Goal: Task Accomplishment & Management: Manage account settings

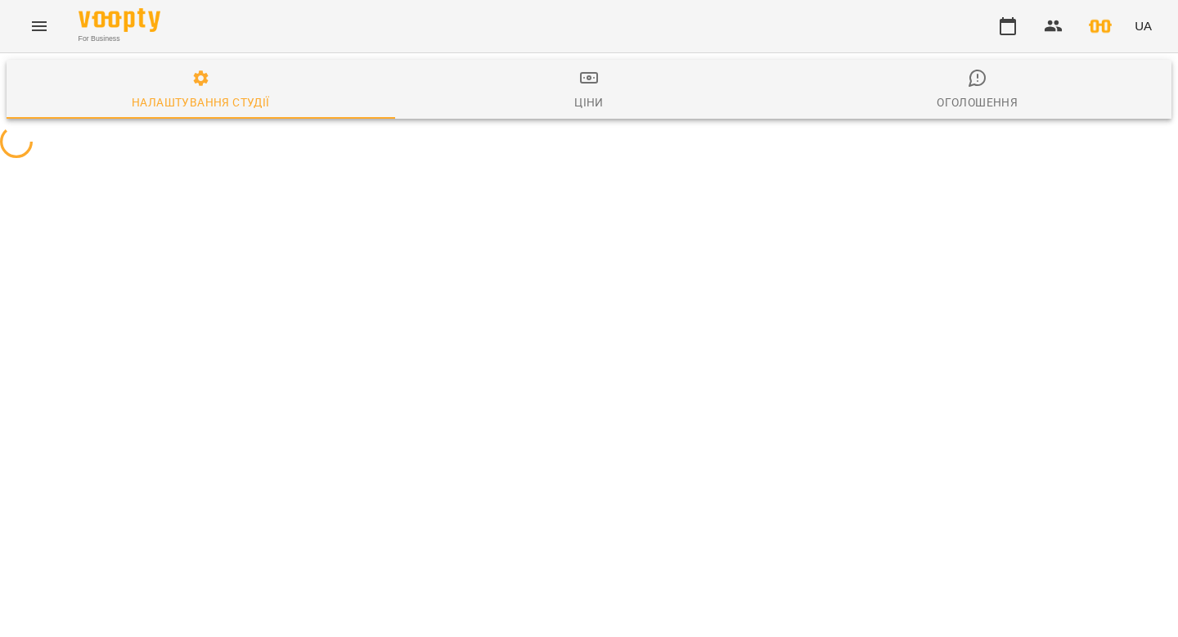
select select "**********"
select select "**"
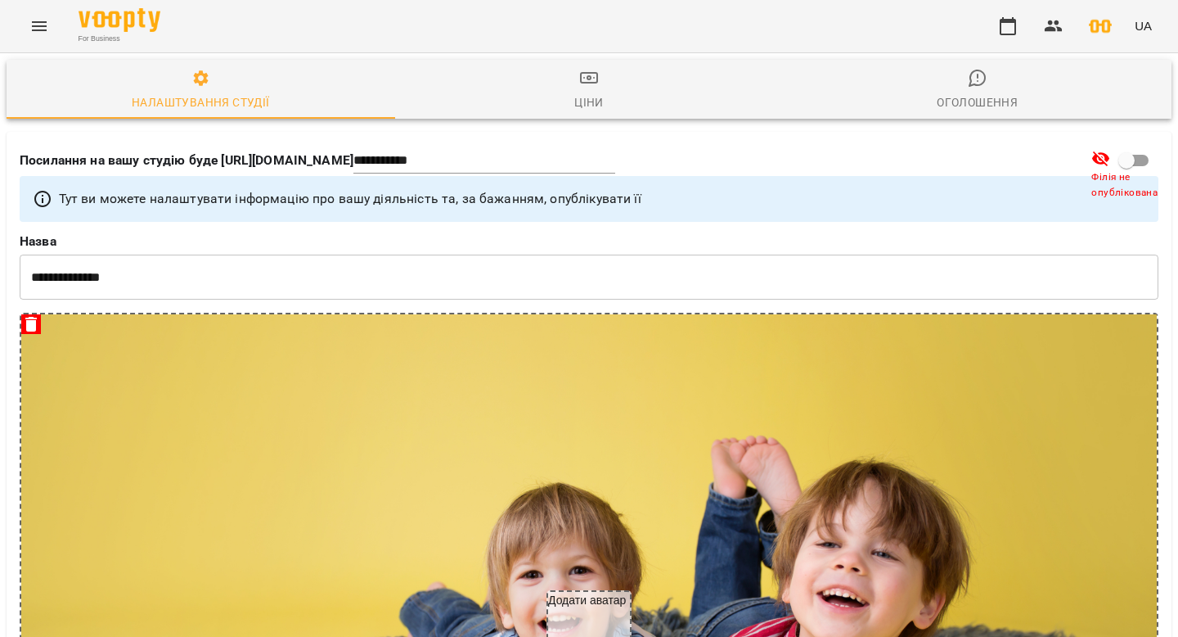
click at [41, 23] on icon "Menu" at bounding box center [39, 26] width 20 height 20
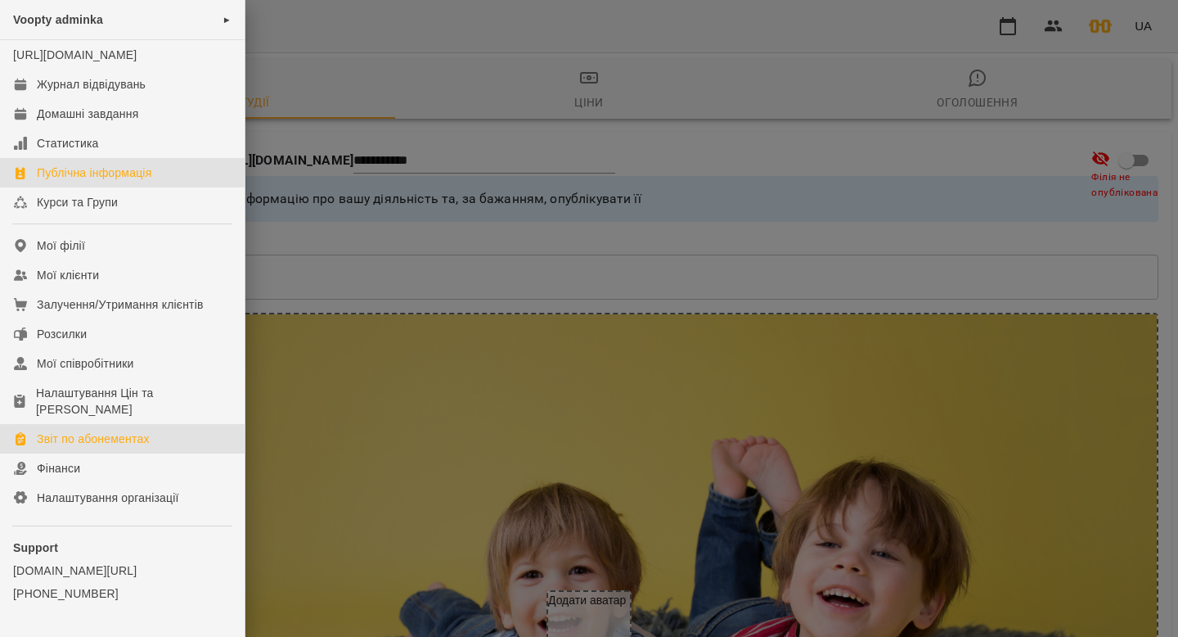
click at [71, 444] on link "Звіт по абонементах" at bounding box center [122, 438] width 245 height 29
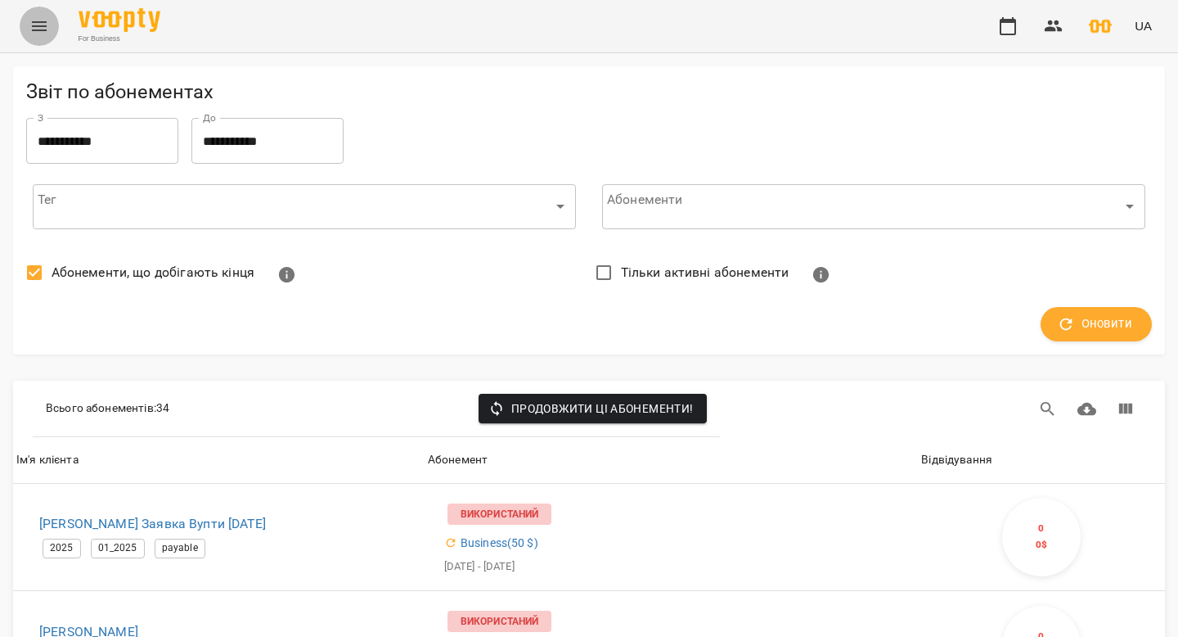
click at [43, 23] on icon "Menu" at bounding box center [39, 26] width 20 height 20
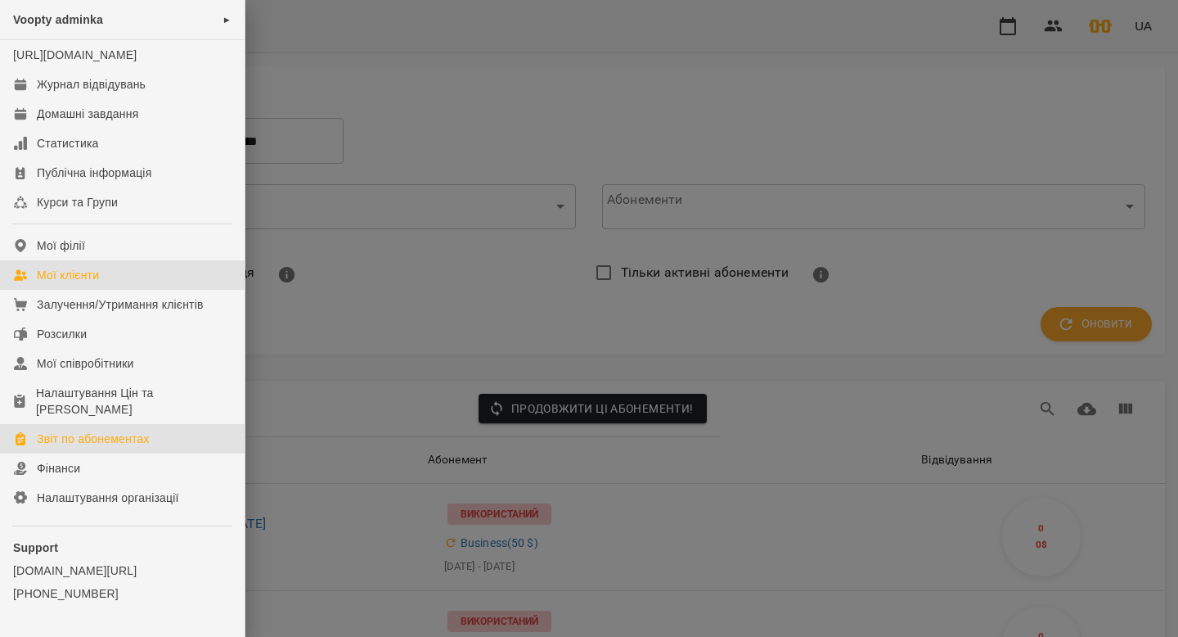
click at [89, 283] on div "Мої клієнти" at bounding box center [68, 275] width 62 height 16
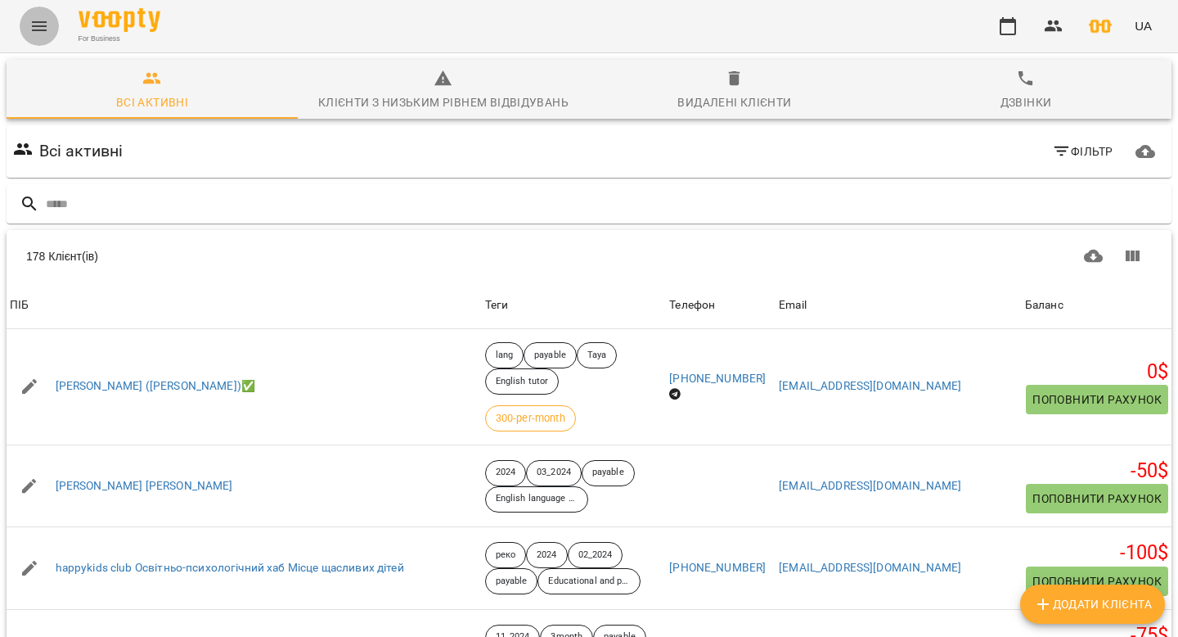
click at [31, 29] on icon "Menu" at bounding box center [39, 26] width 20 height 20
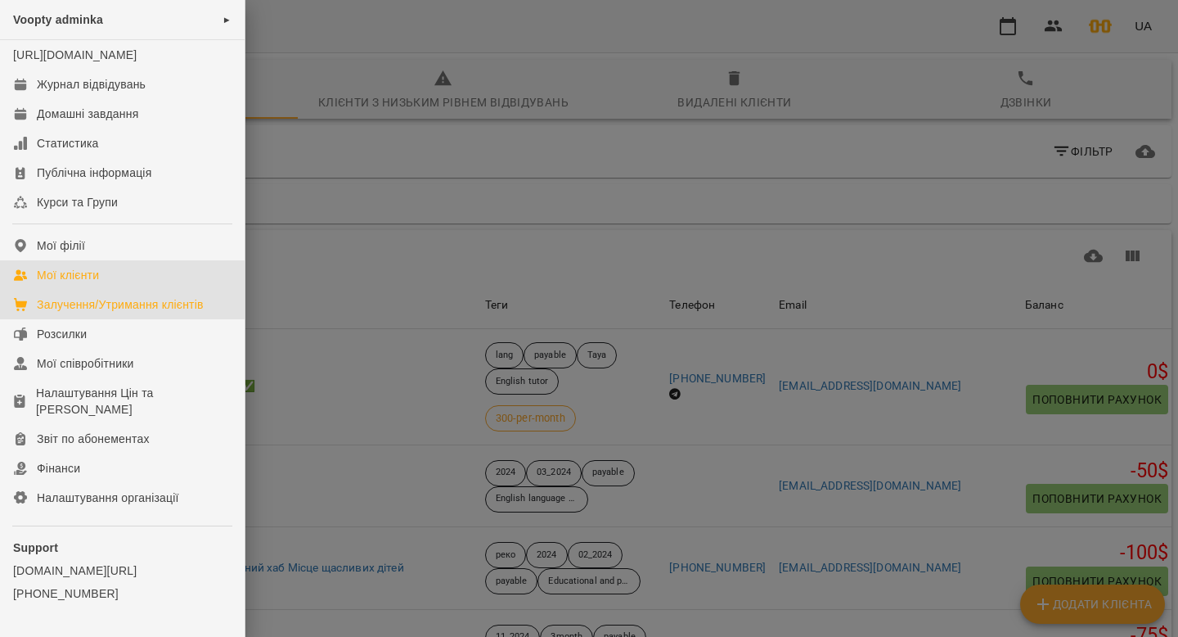
click at [100, 311] on link "Залучення/Утримання клієнтів" at bounding box center [122, 304] width 245 height 29
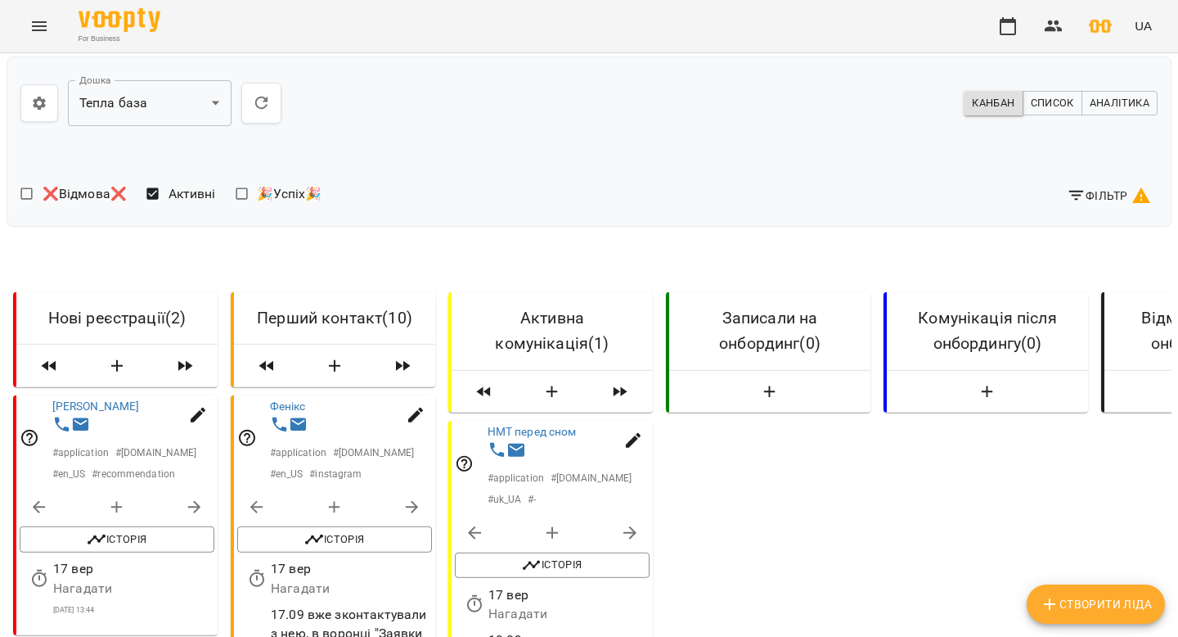
scroll to position [2816, 3]
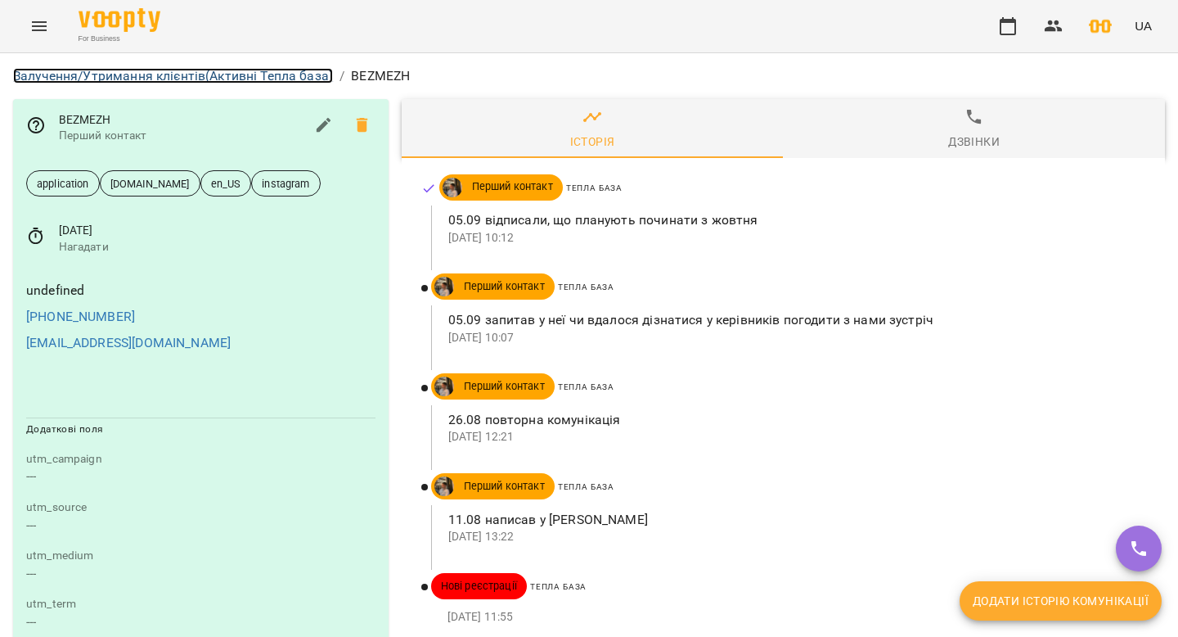
click at [149, 77] on link "Залучення/Утримання клієнтів (Активні Тепла база)" at bounding box center [173, 76] width 320 height 16
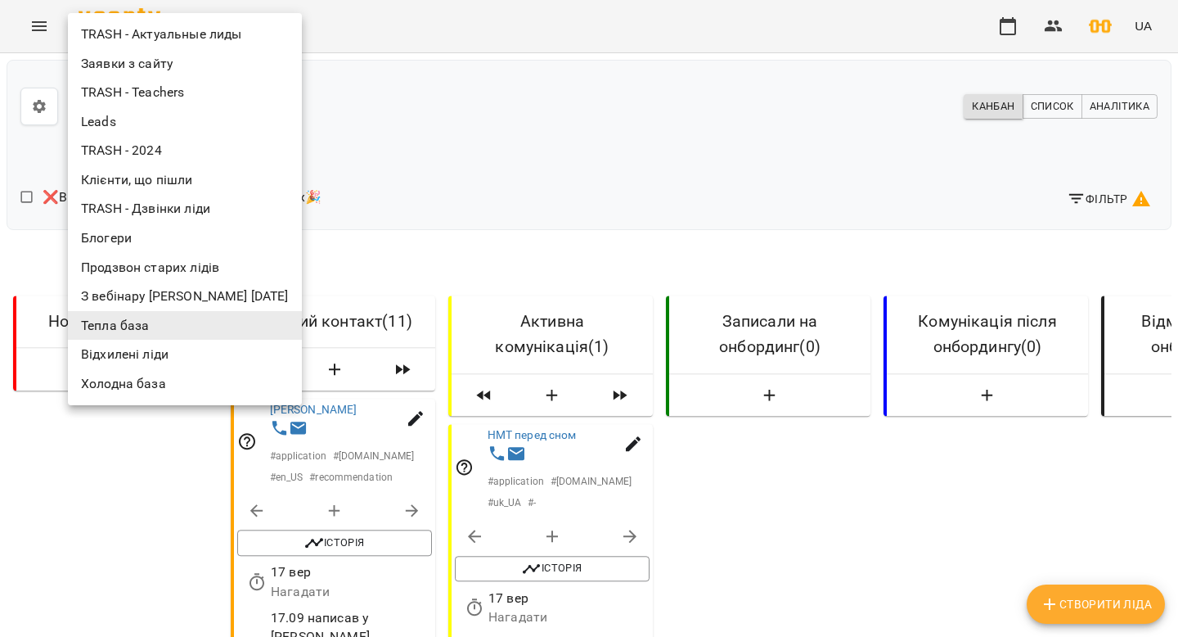
click at [185, 64] on li "Заявки з сайту" at bounding box center [185, 63] width 234 height 29
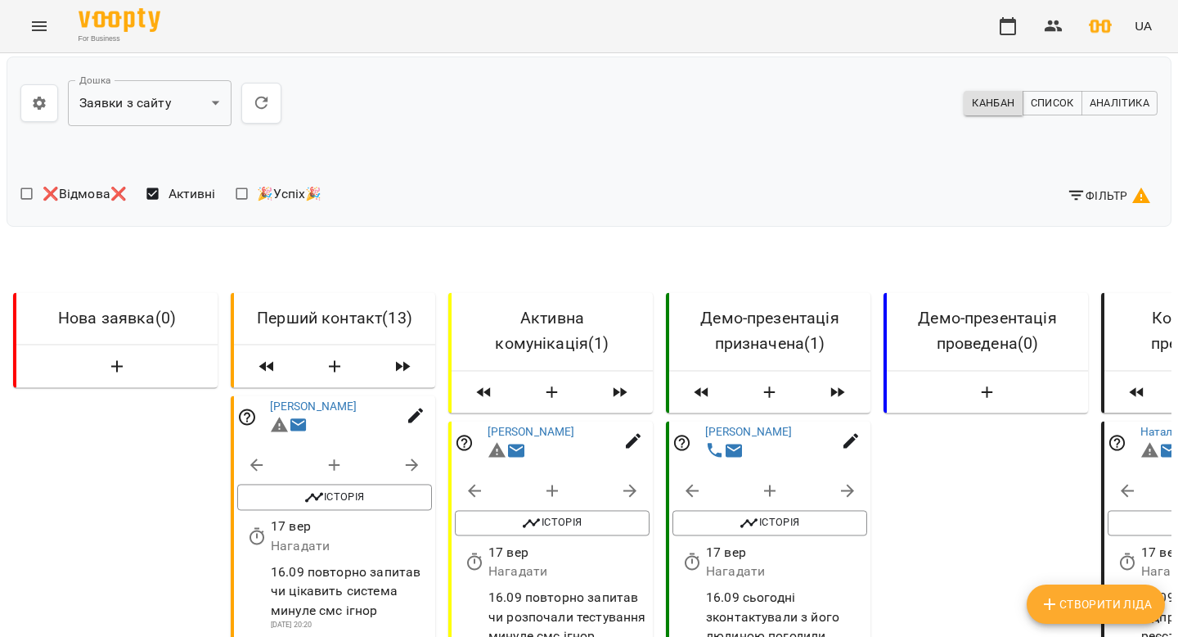
scroll to position [214, 0]
click at [288, 399] on link "[PERSON_NAME]" at bounding box center [314, 405] width 88 height 13
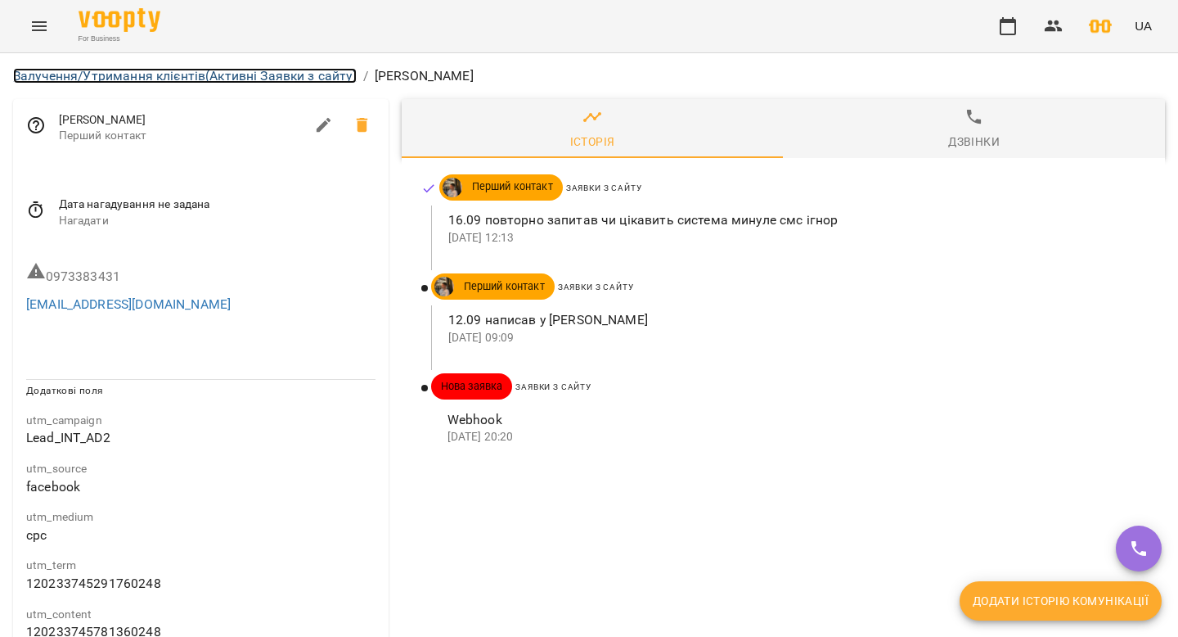
click at [75, 69] on link "Залучення/Утримання клієнтів (Активні Заявки з сайту)" at bounding box center [185, 76] width 344 height 16
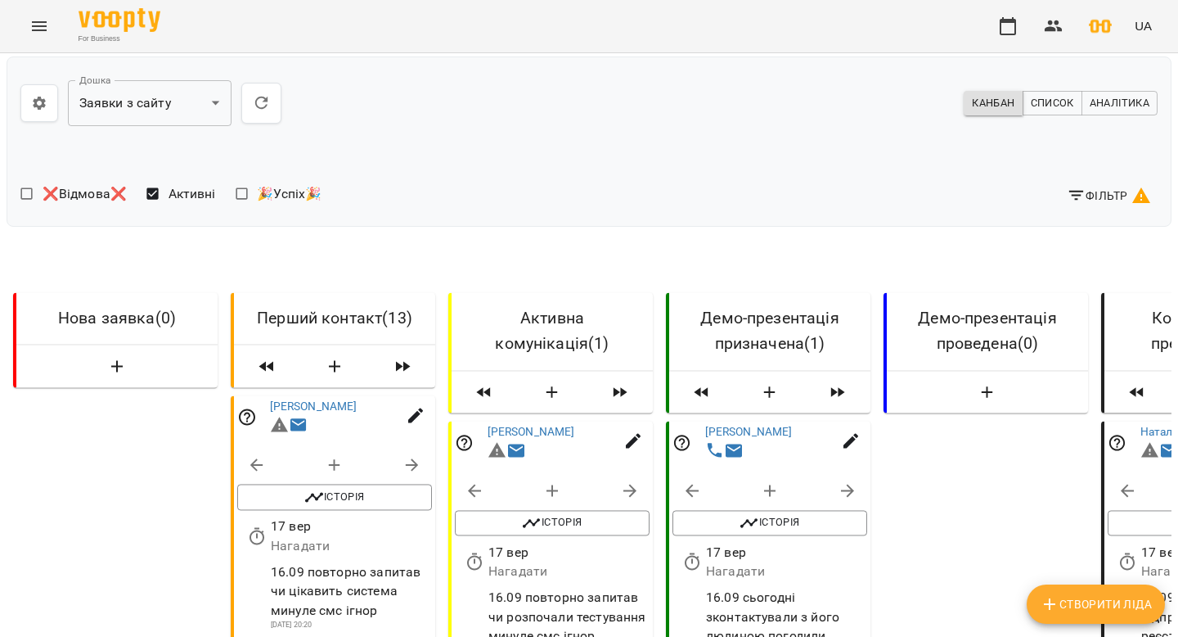
scroll to position [394, 0]
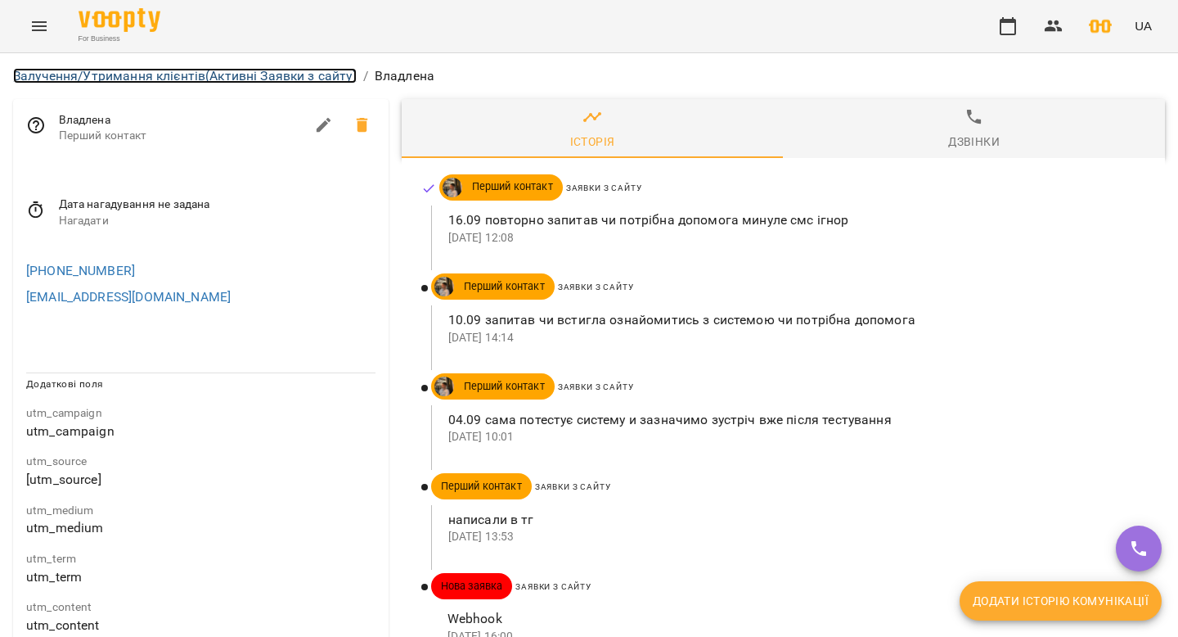
click at [108, 74] on link "Залучення/Утримання клієнтів (Активні Заявки з сайту)" at bounding box center [185, 76] width 344 height 16
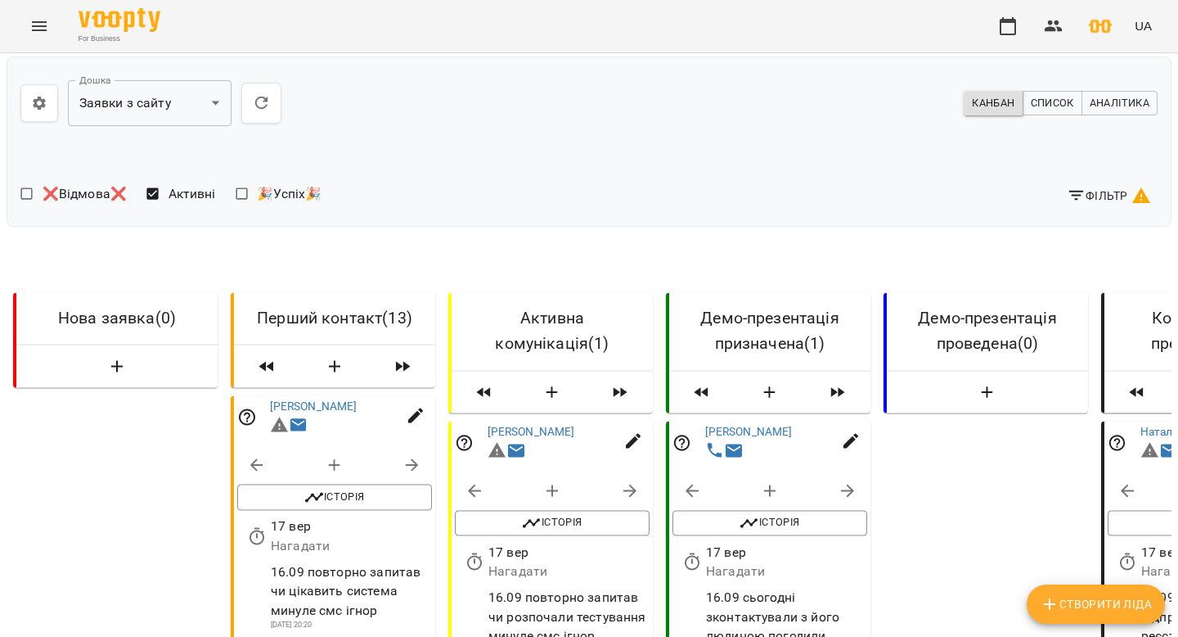
scroll to position [835, 0]
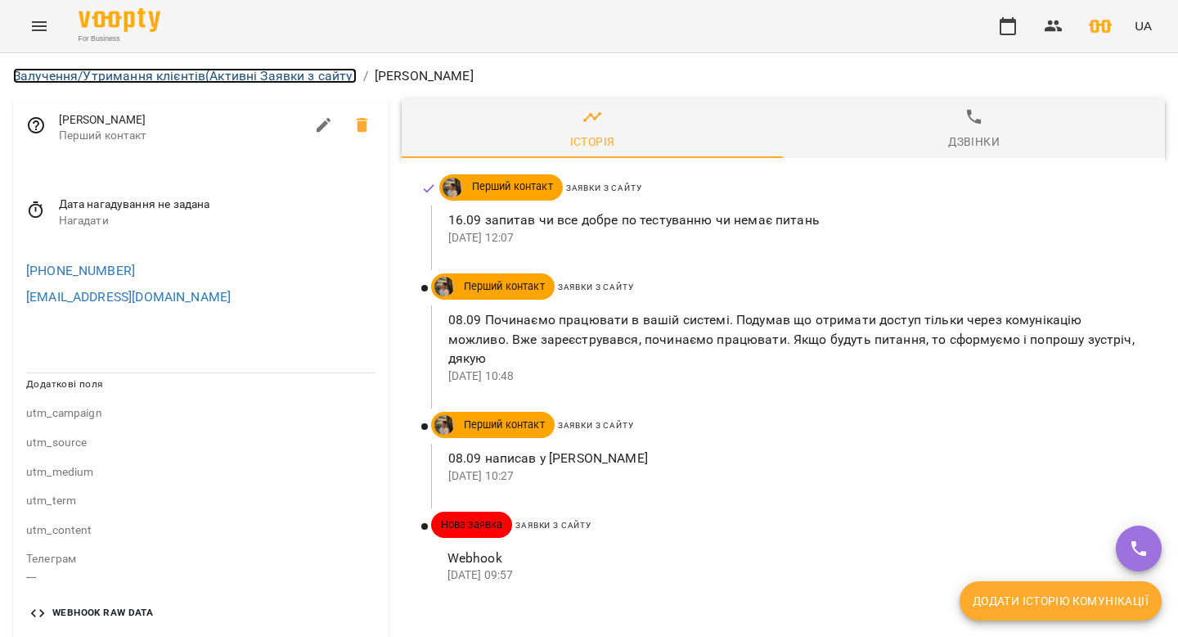
click at [232, 81] on link "Залучення/Утримання клієнтів (Активні Заявки з сайту)" at bounding box center [185, 76] width 344 height 16
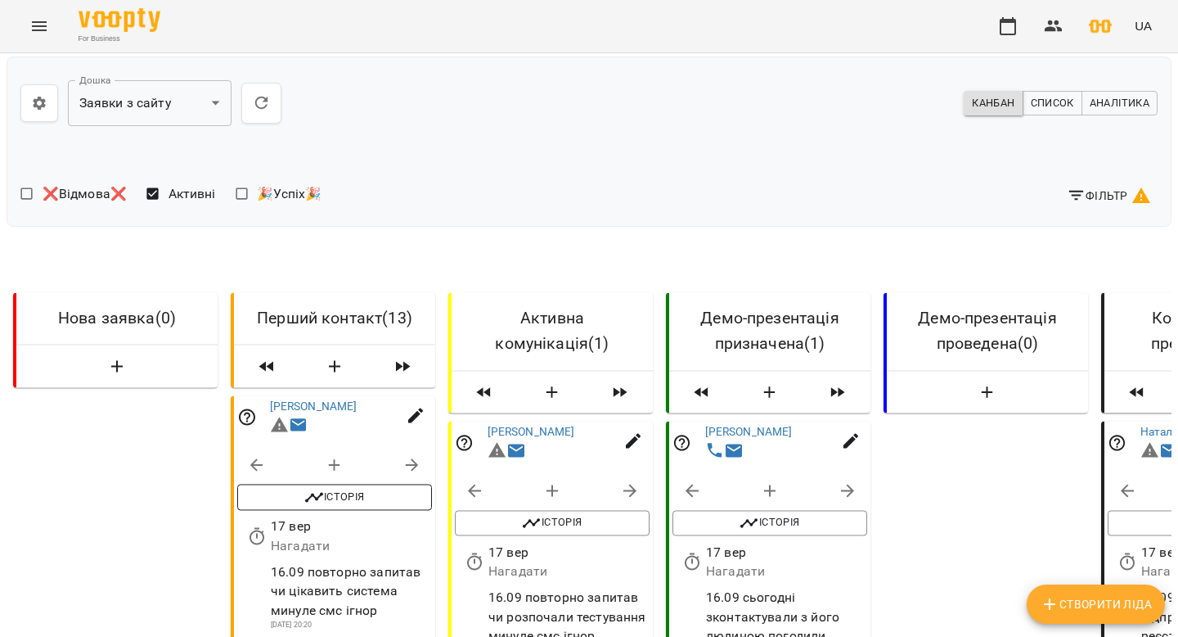
scroll to position [1066, 0]
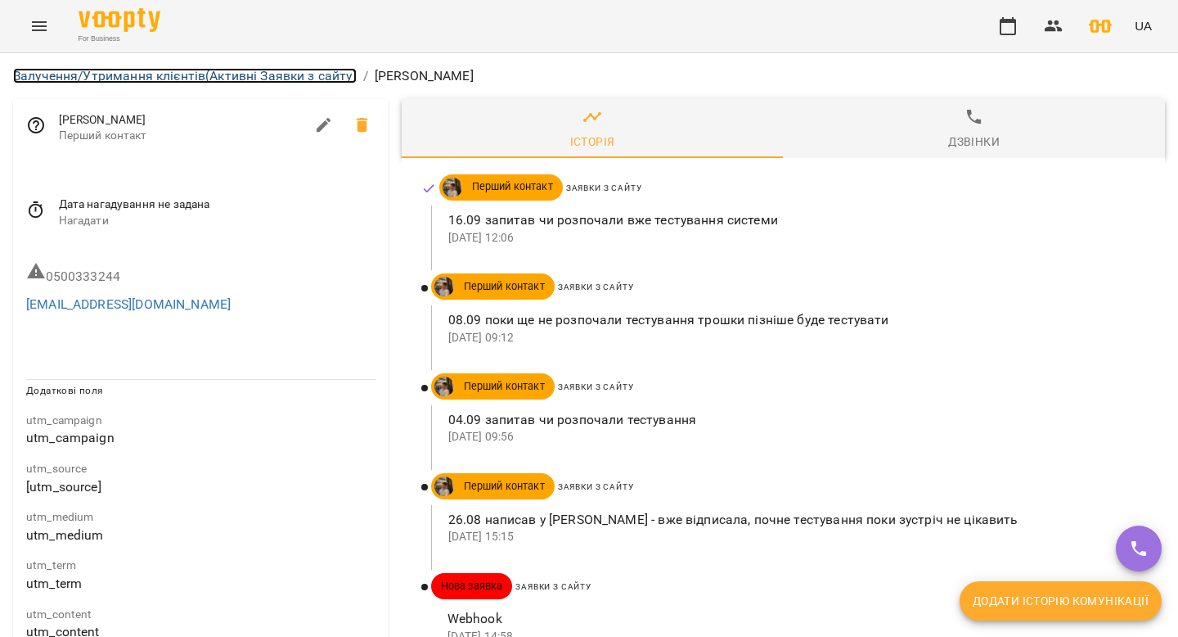
click at [275, 81] on link "Залучення/Утримання клієнтів (Активні Заявки з сайту)" at bounding box center [185, 76] width 344 height 16
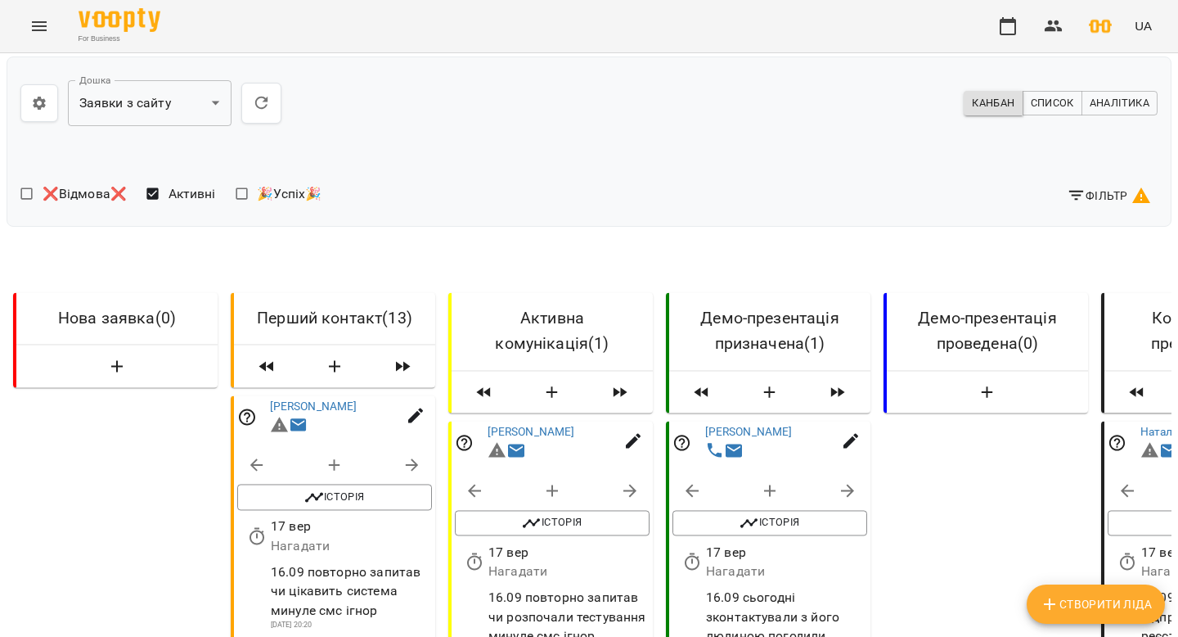
scroll to position [1379, 0]
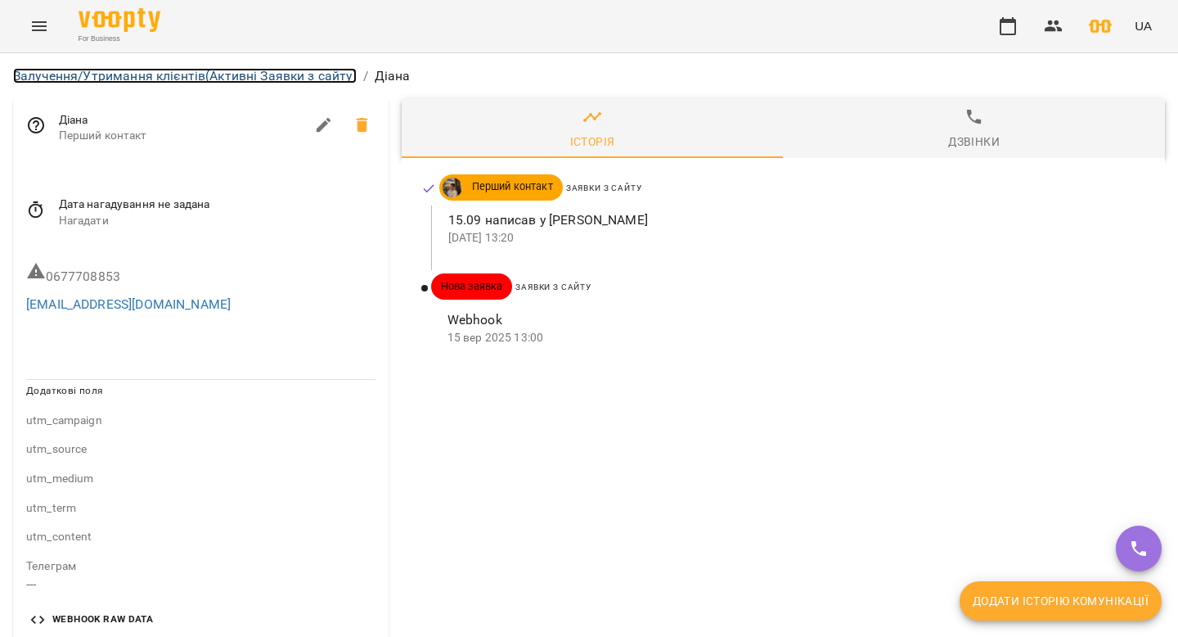
click at [252, 76] on link "Залучення/Утримання клієнтів (Активні Заявки з сайту)" at bounding box center [185, 76] width 344 height 16
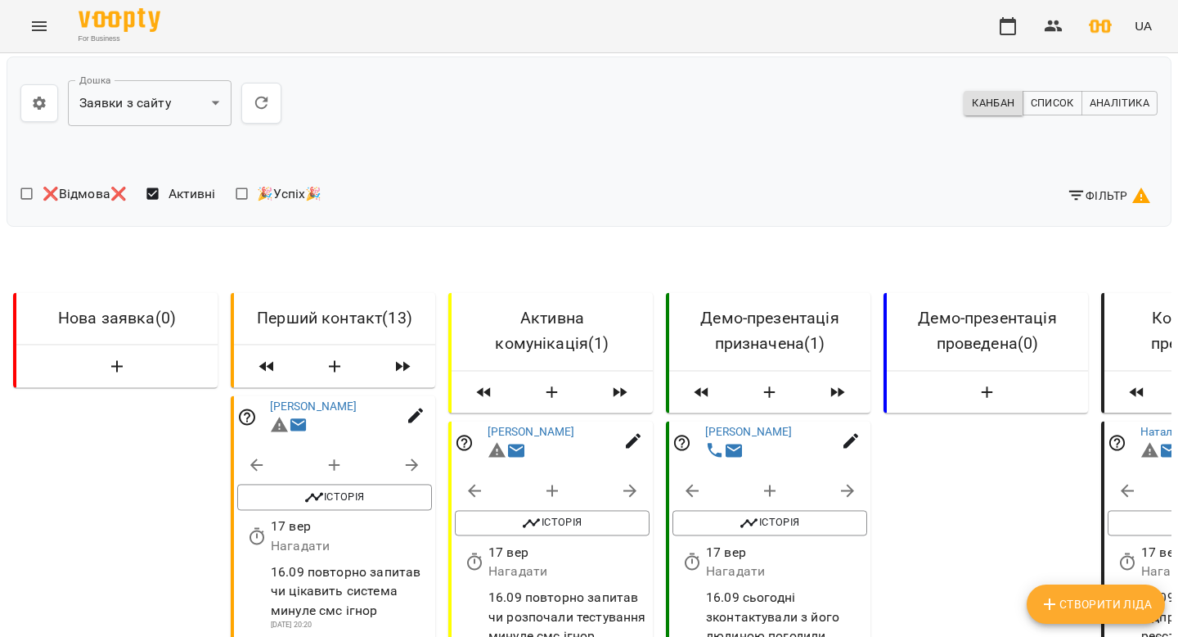
scroll to position [1844, 0]
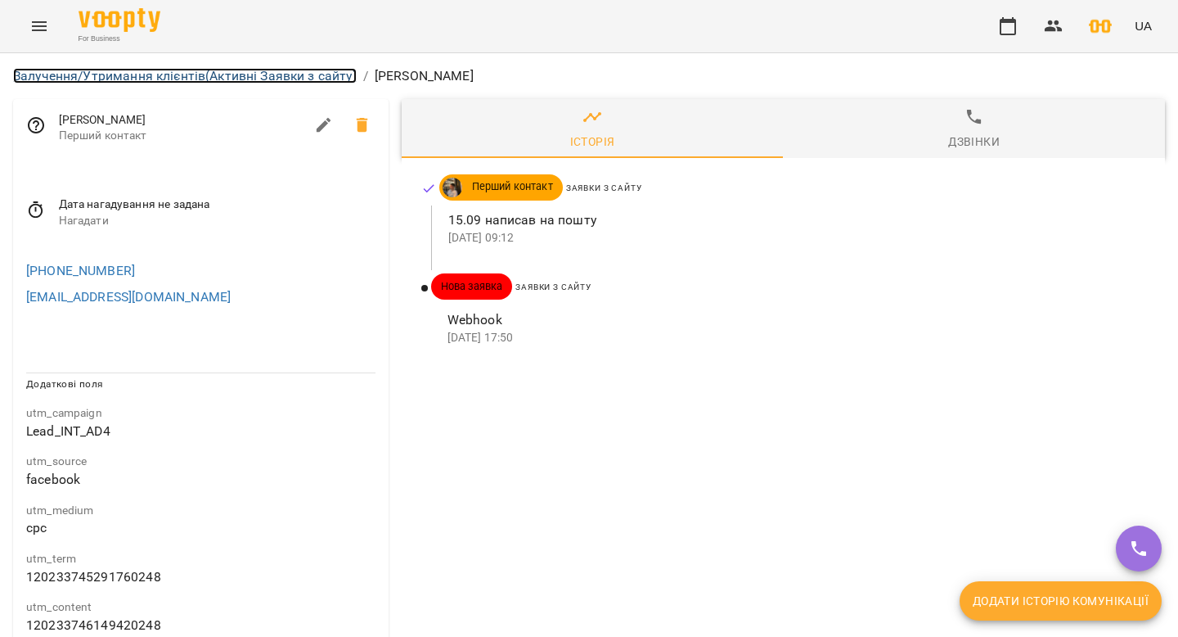
click at [276, 75] on link "Залучення/Утримання клієнтів (Активні Заявки з сайту)" at bounding box center [185, 76] width 344 height 16
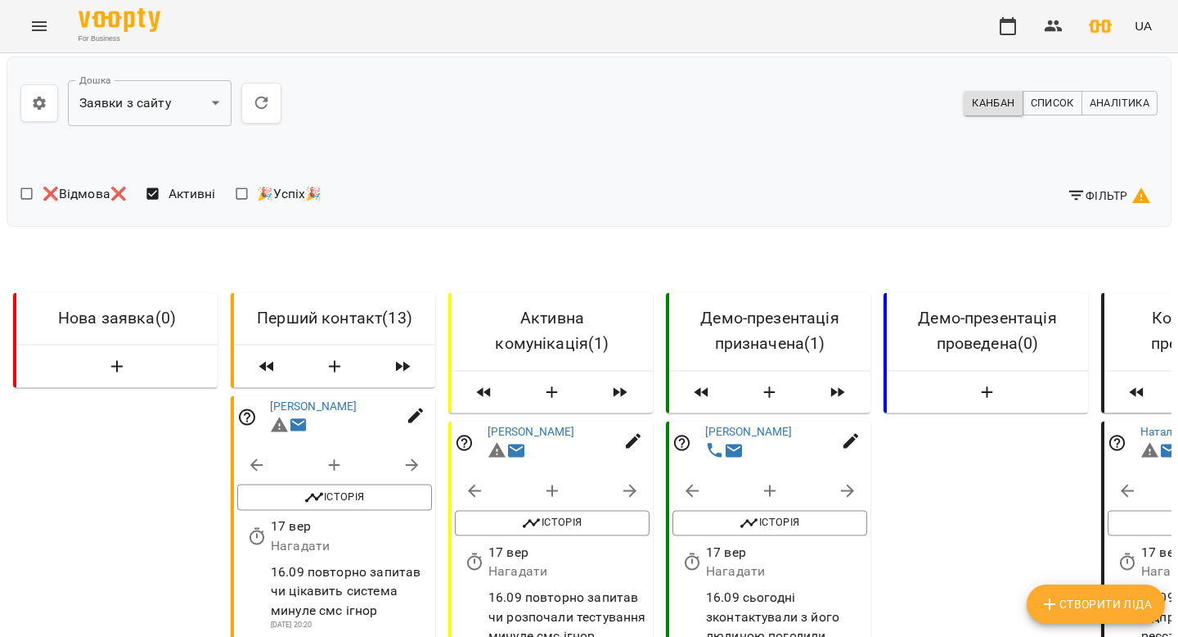
scroll to position [1925, 0]
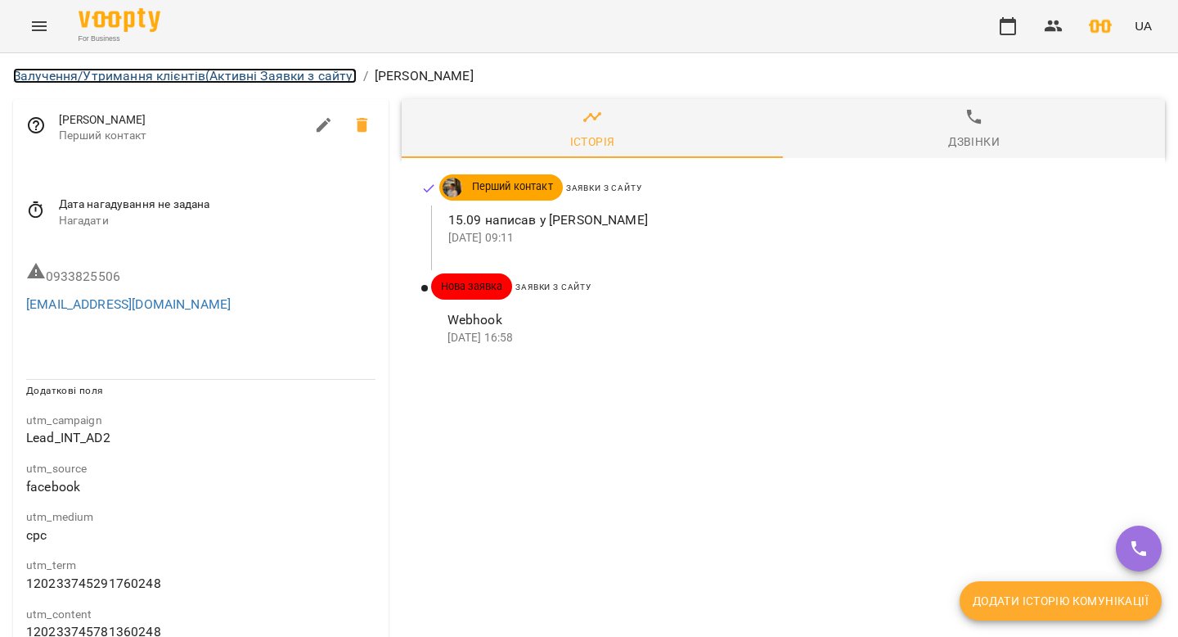
click at [313, 76] on link "Залучення/Утримання клієнтів (Активні Заявки з сайту)" at bounding box center [185, 76] width 344 height 16
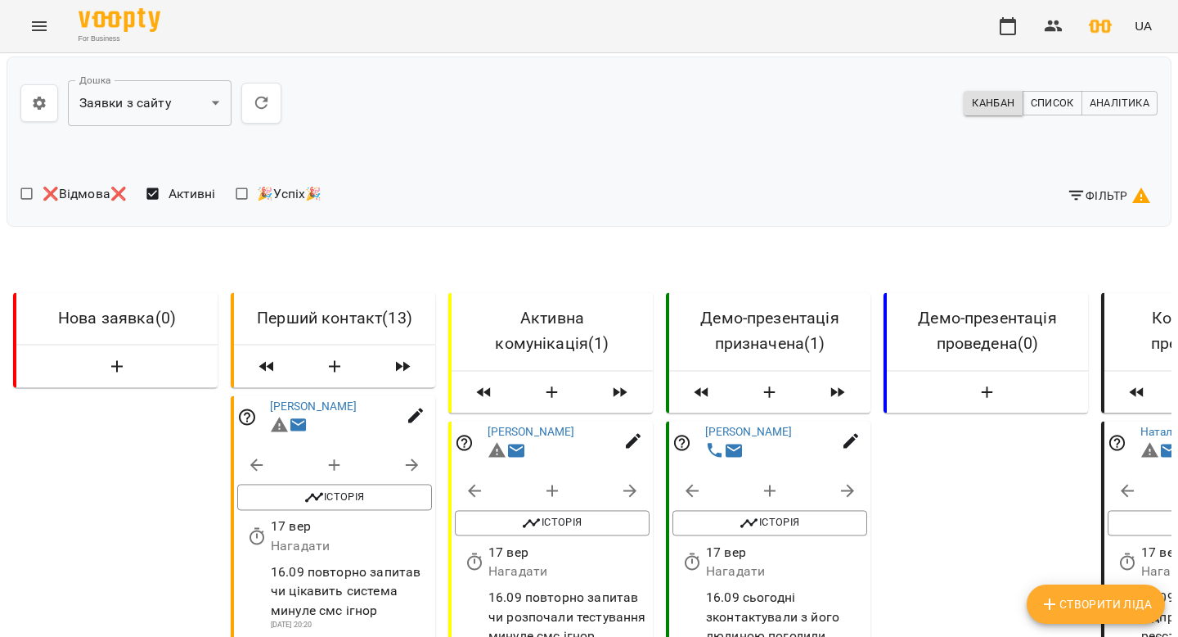
scroll to position [2332, 0]
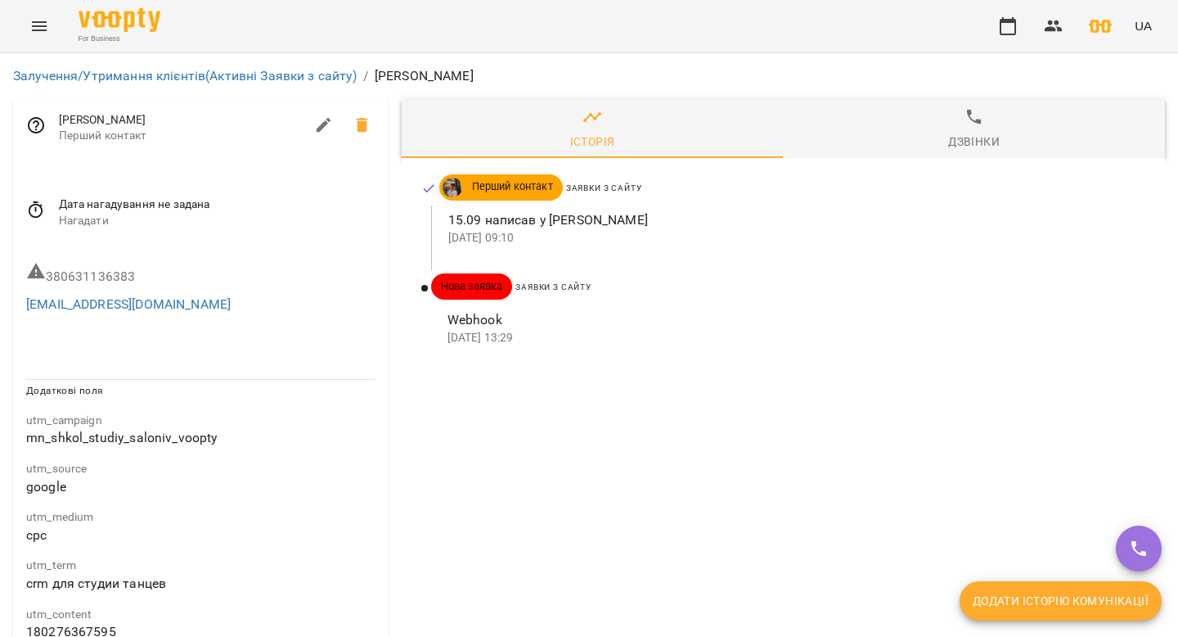
scroll to position [74, 0]
